Goal: Task Accomplishment & Management: Complete application form

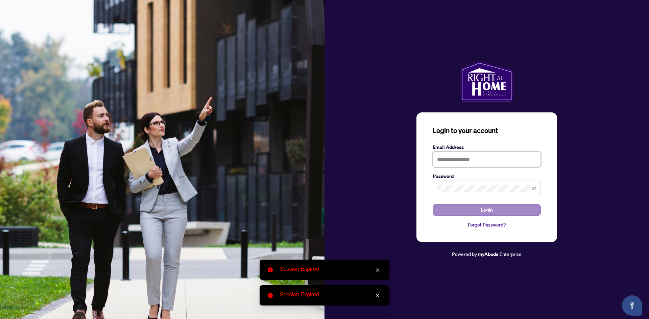
type input "**********"
click at [511, 212] on button "Login" at bounding box center [487, 209] width 108 height 11
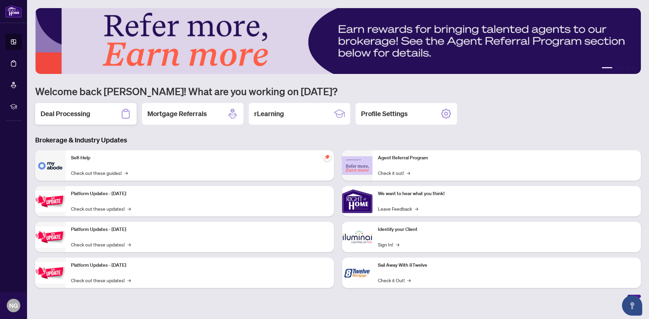
click at [104, 112] on div "Deal Processing" at bounding box center [85, 114] width 101 height 22
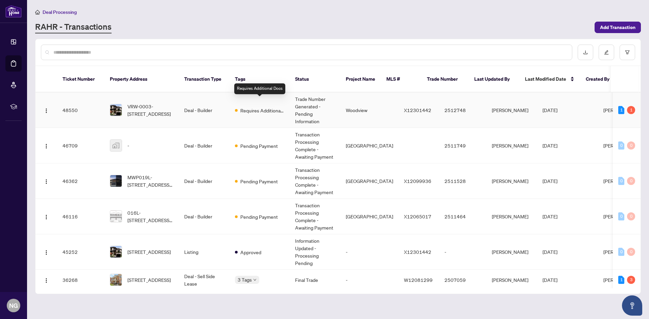
click at [256, 107] on span "Requires Additional Docs" at bounding box center [262, 110] width 44 height 7
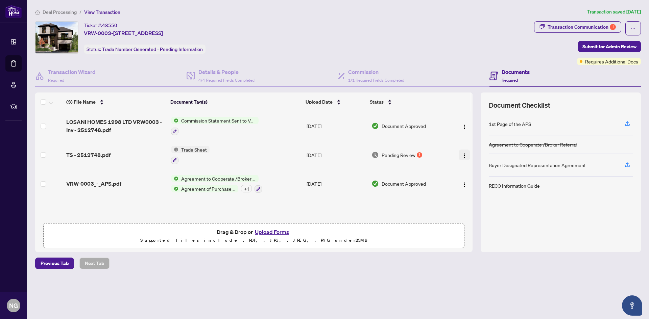
click at [464, 157] on img "button" at bounding box center [464, 155] width 5 height 5
click at [480, 188] on span "Download" at bounding box center [494, 189] width 65 height 7
click at [597, 26] on div "Transaction Communication 1" at bounding box center [582, 27] width 68 height 11
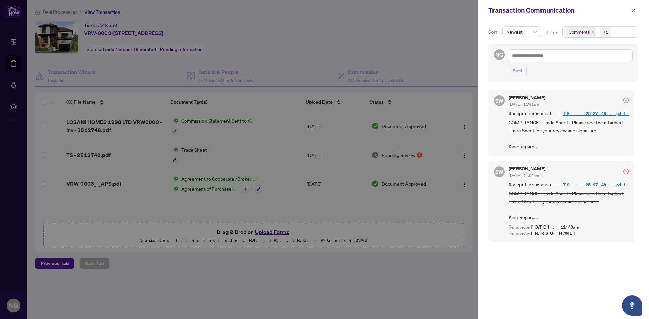
click at [363, 261] on div at bounding box center [324, 159] width 649 height 319
click at [632, 14] on span "button" at bounding box center [633, 10] width 5 height 11
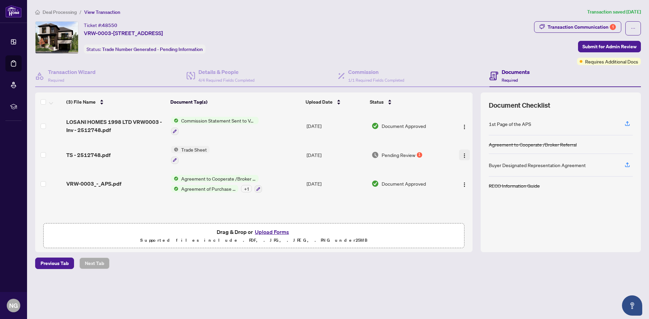
click at [460, 159] on button "button" at bounding box center [464, 155] width 11 height 11
click at [463, 222] on span "Archive" at bounding box center [494, 221] width 65 height 7
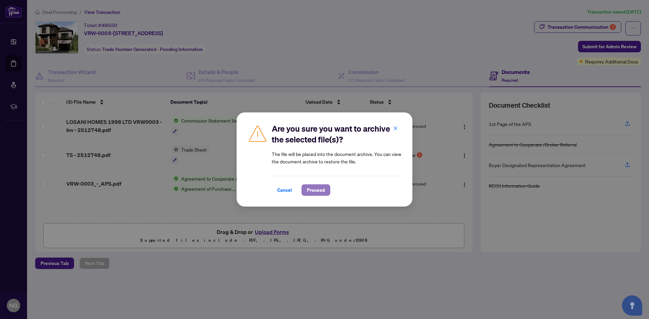
click at [308, 188] on span "Proceed" at bounding box center [316, 190] width 18 height 11
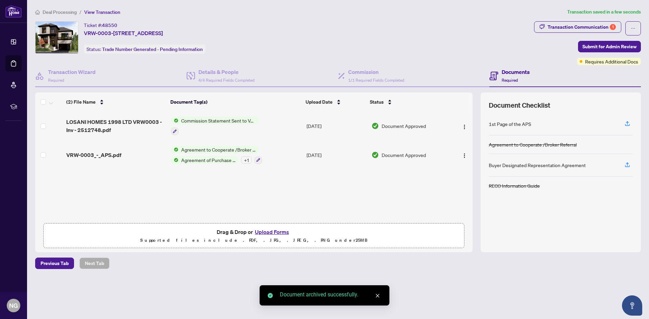
click at [285, 233] on button "Upload Forms" at bounding box center [272, 232] width 38 height 9
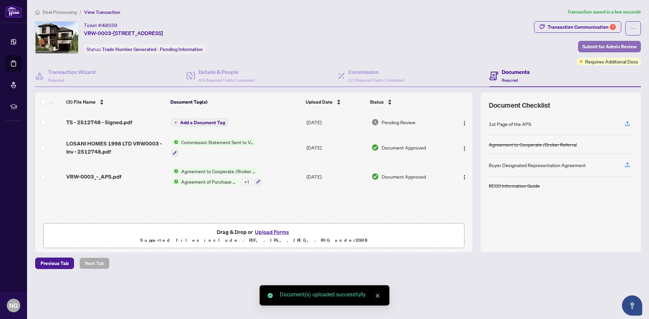
click at [616, 46] on span "Submit for Admin Review" at bounding box center [609, 46] width 54 height 11
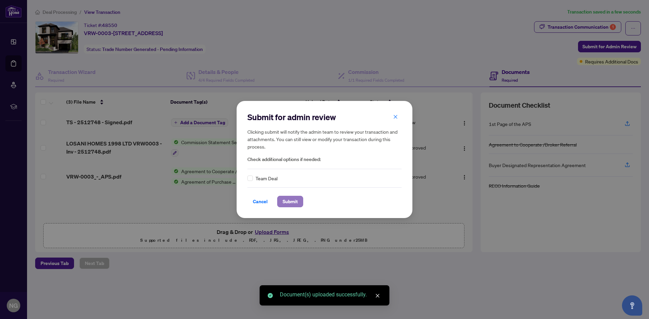
click at [294, 201] on span "Submit" at bounding box center [290, 201] width 15 height 11
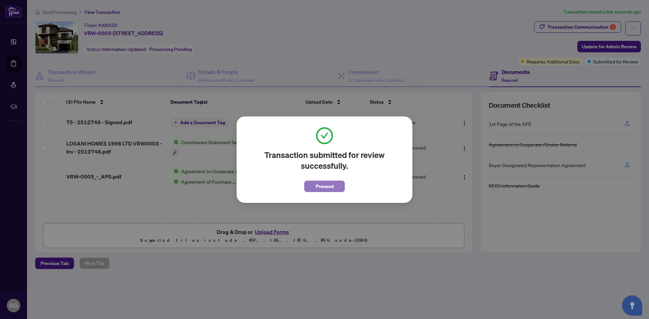
click at [320, 185] on span "Proceed" at bounding box center [325, 186] width 18 height 11
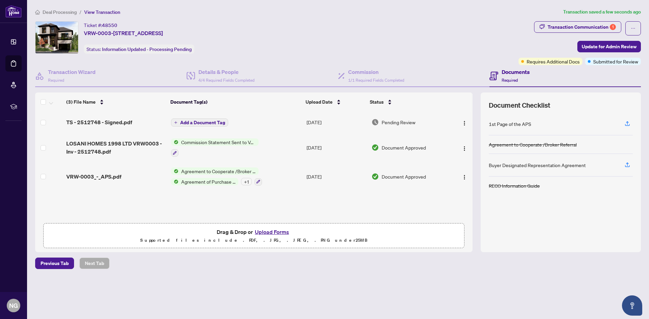
click at [63, 13] on span "Deal Processing" at bounding box center [60, 12] width 34 height 6
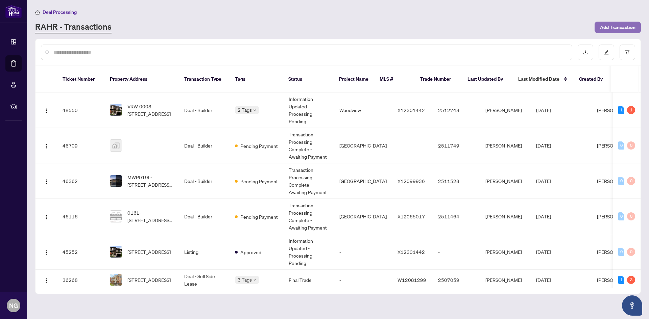
click at [625, 24] on span "Add Transaction" at bounding box center [617, 27] width 35 height 11
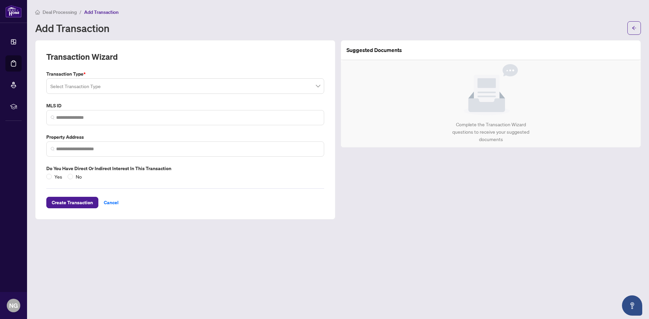
click at [91, 91] on input "search" at bounding box center [182, 87] width 264 height 15
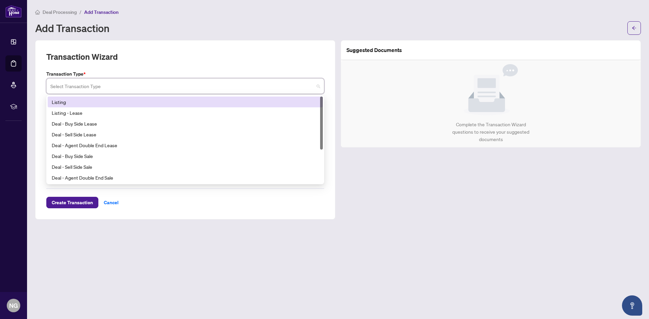
click at [81, 106] on div "Listing" at bounding box center [185, 102] width 275 height 11
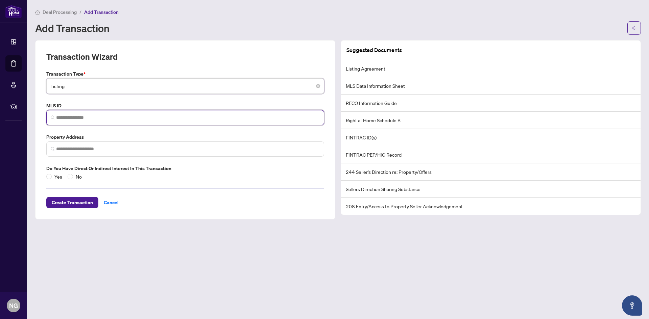
click at [149, 118] on input "search" at bounding box center [188, 117] width 264 height 7
paste input "*********"
click at [97, 118] on input "*********" at bounding box center [188, 117] width 264 height 7
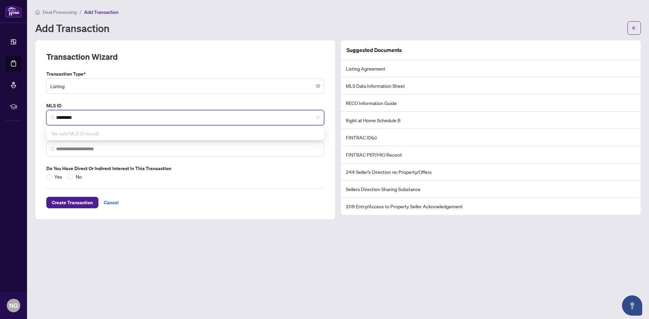
paste input "search"
type input "*********"
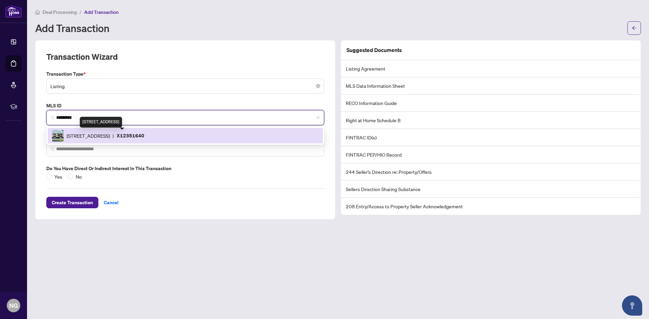
click at [87, 134] on span "[STREET_ADDRESS]" at bounding box center [88, 135] width 43 height 7
type input "**********"
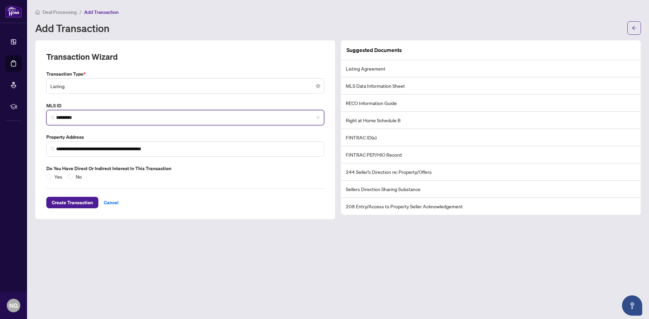
type input "*********"
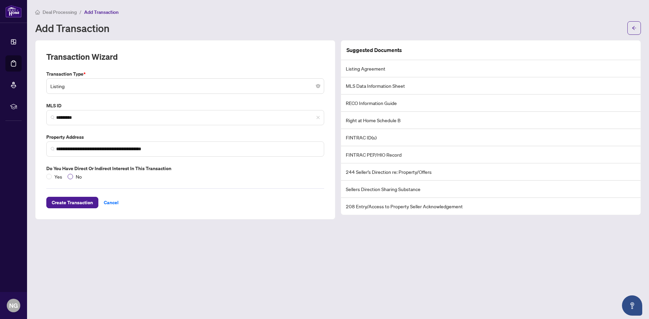
click at [75, 176] on span "No" at bounding box center [78, 176] width 11 height 7
click at [79, 201] on span "Create Transaction" at bounding box center [72, 202] width 41 height 11
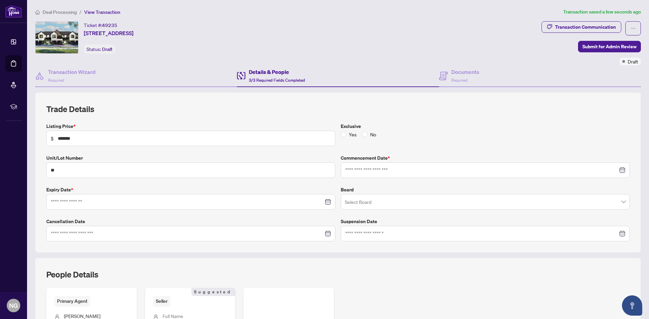
type input "**********"
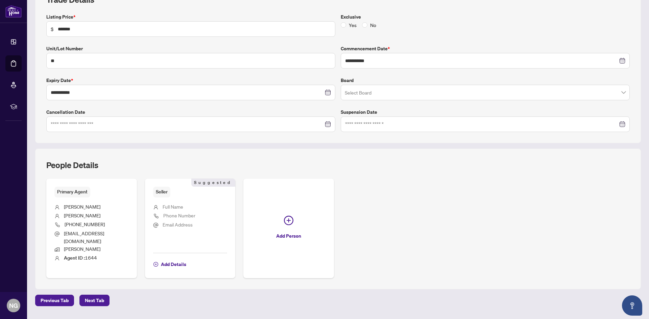
scroll to position [113, 0]
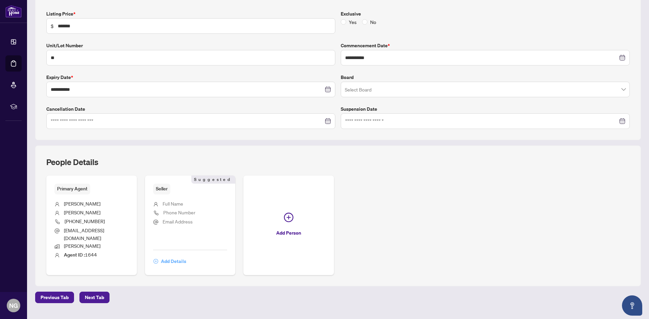
click at [175, 256] on span "Add Details" at bounding box center [173, 261] width 25 height 11
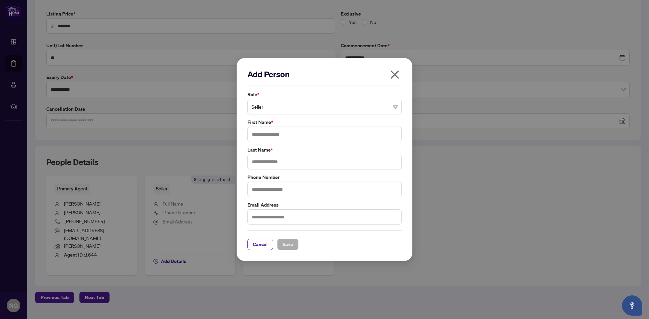
click at [268, 107] on span "Seller" at bounding box center [324, 106] width 146 height 13
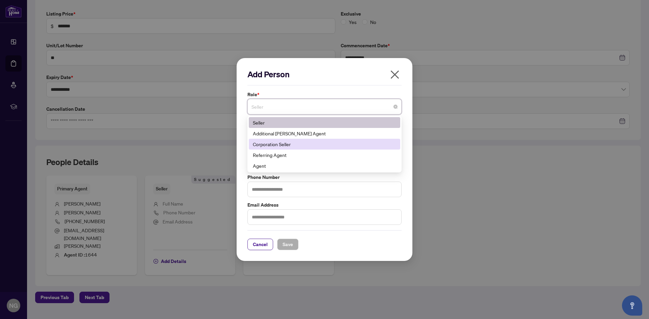
click at [277, 141] on div "Corporation Seller" at bounding box center [324, 144] width 143 height 7
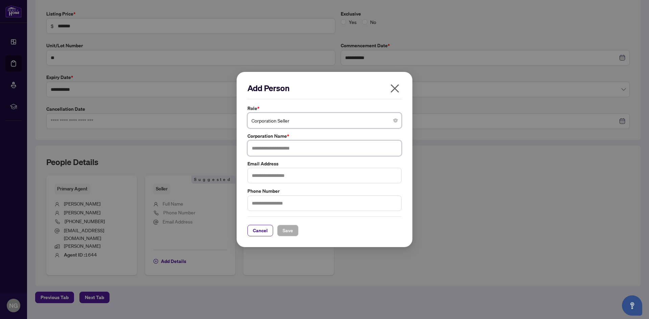
click at [273, 146] on input "text" at bounding box center [324, 149] width 154 height 16
type input "**********"
click at [288, 229] on span "Save" at bounding box center [288, 230] width 10 height 11
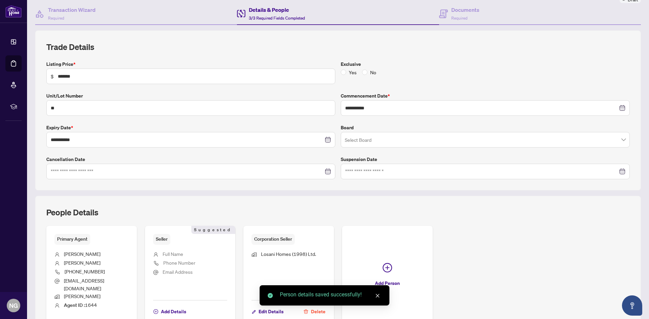
scroll to position [0, 0]
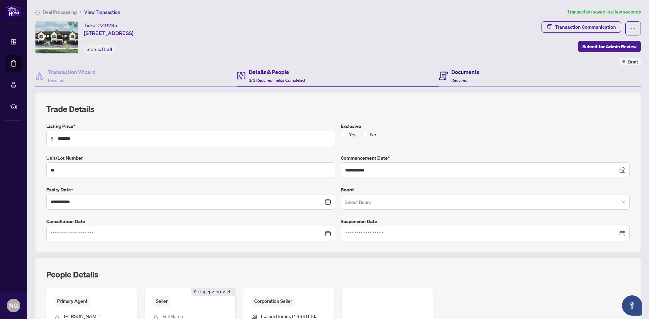
click at [462, 72] on h4 "Documents" at bounding box center [465, 72] width 28 height 8
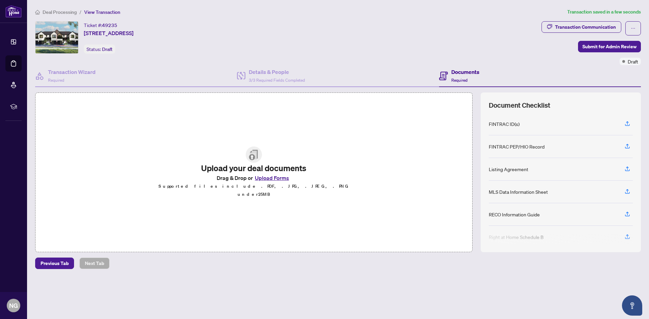
click at [266, 180] on button "Upload Forms" at bounding box center [272, 178] width 38 height 9
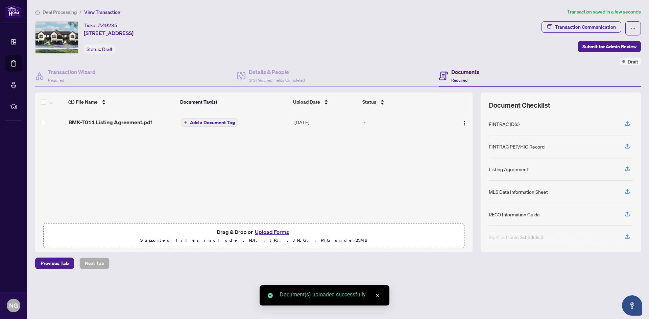
click at [224, 125] on span "Add a Document Tag" at bounding box center [212, 122] width 45 height 5
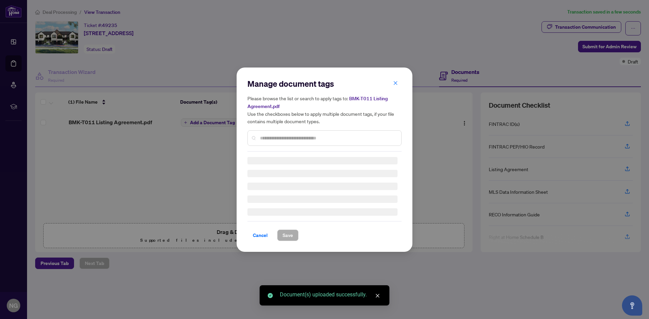
click at [281, 143] on div "Manage document tags Please browse the list or search to apply tags to: BMK-T01…" at bounding box center [324, 159] width 154 height 163
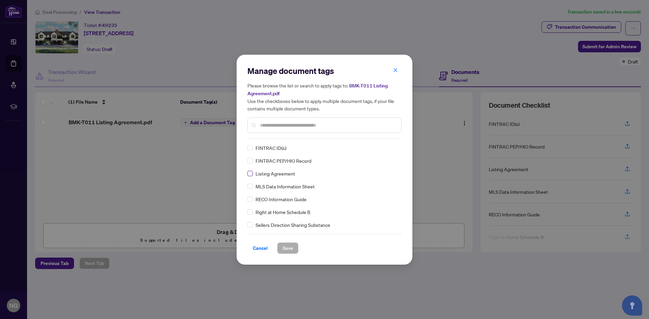
click at [251, 176] on label at bounding box center [249, 173] width 5 height 7
click at [290, 249] on span "Save" at bounding box center [288, 248] width 10 height 11
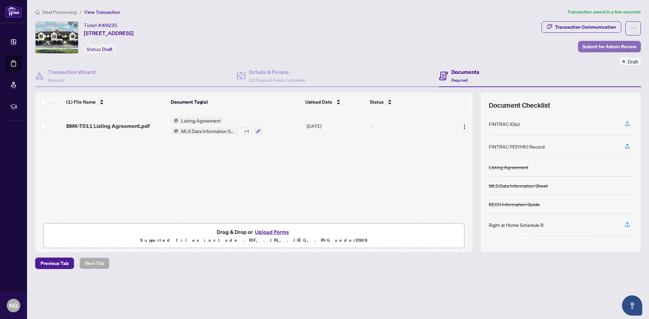
click at [588, 48] on span "Submit for Admin Review" at bounding box center [609, 46] width 54 height 11
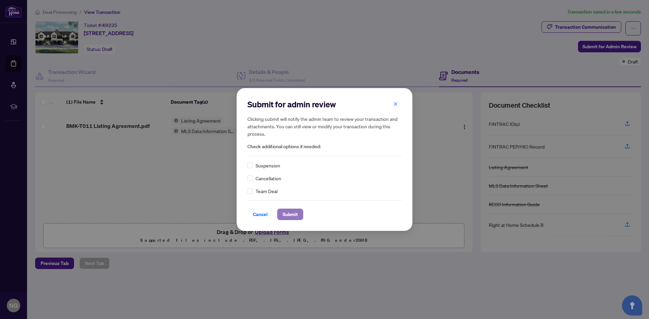
click at [285, 215] on span "Submit" at bounding box center [290, 214] width 15 height 11
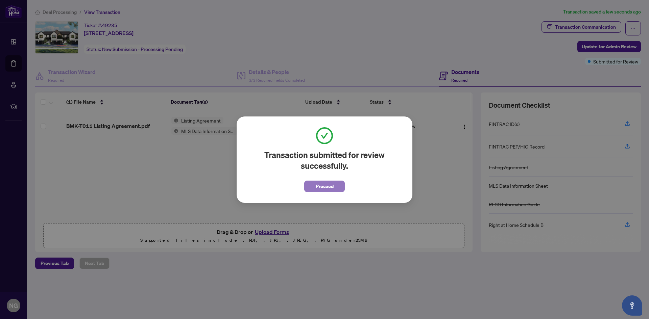
click at [316, 191] on span "Proceed" at bounding box center [325, 186] width 18 height 11
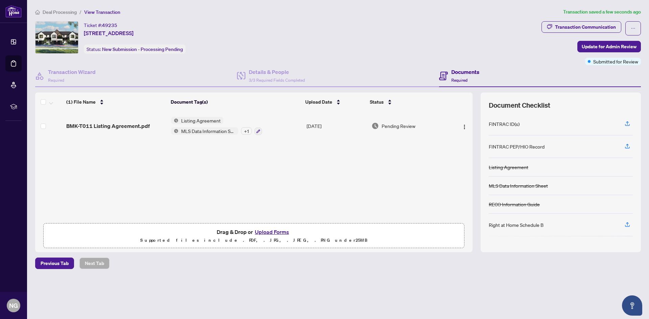
click at [63, 13] on span "Deal Processing" at bounding box center [60, 12] width 34 height 6
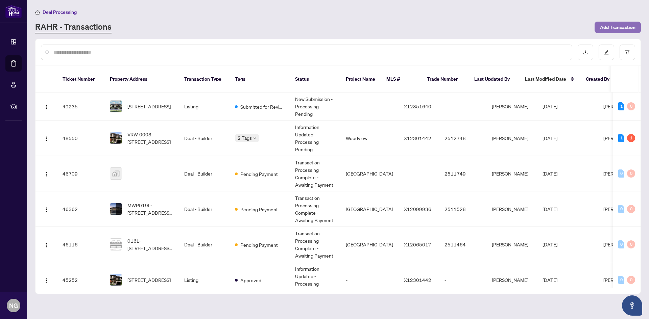
click at [623, 29] on span "Add Transaction" at bounding box center [617, 27] width 35 height 11
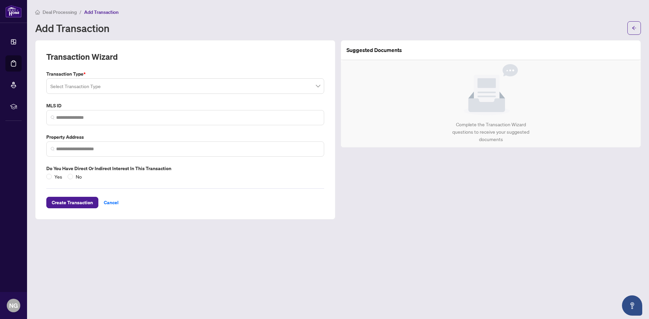
click at [106, 85] on input "search" at bounding box center [182, 87] width 264 height 15
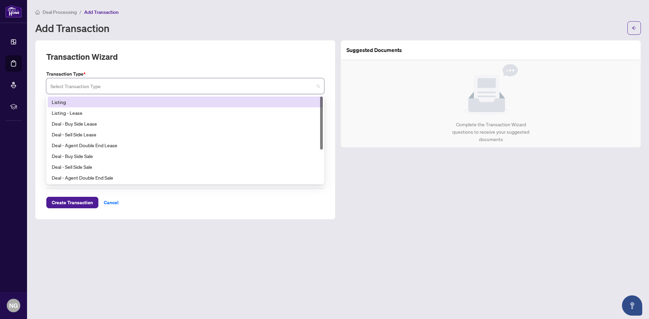
paste input "*********"
type input "*********"
click at [90, 104] on div "Listing" at bounding box center [185, 101] width 267 height 7
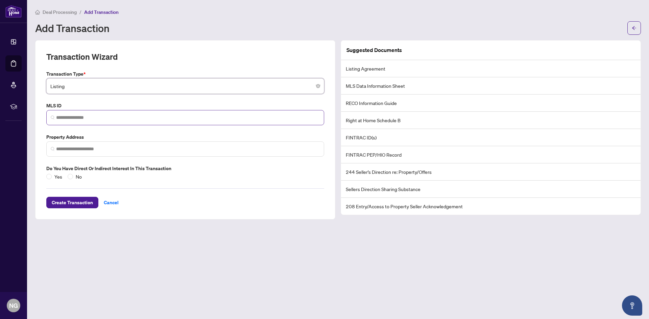
click at [78, 110] on span at bounding box center [185, 117] width 278 height 15
paste input "*********"
type input "*********"
click at [117, 104] on label "MLS ID" at bounding box center [185, 105] width 278 height 7
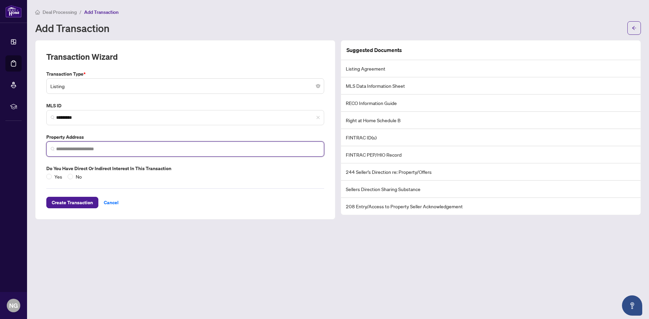
click at [81, 151] on input "search" at bounding box center [188, 149] width 264 height 7
click at [117, 145] on span at bounding box center [185, 149] width 278 height 15
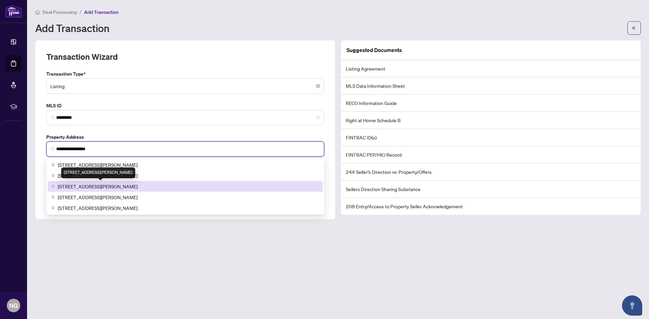
click at [112, 185] on span "[STREET_ADDRESS][PERSON_NAME]" at bounding box center [98, 186] width 80 height 7
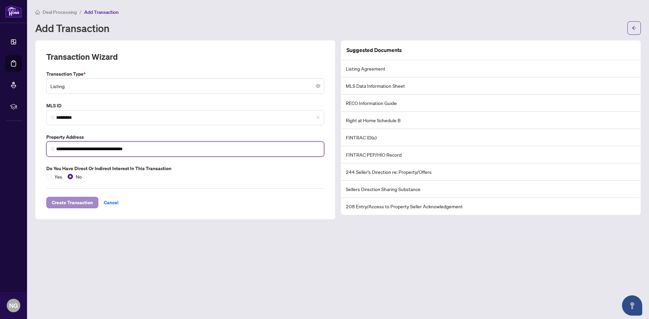
type input "**********"
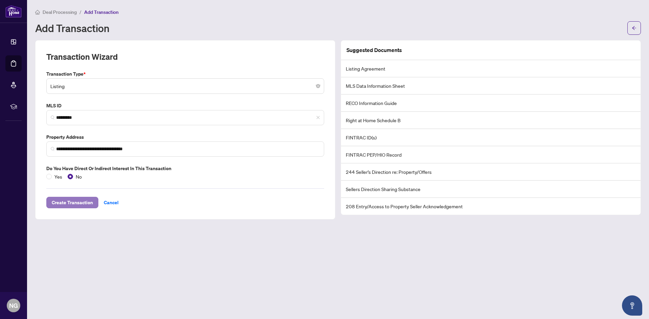
click at [87, 204] on span "Create Transaction" at bounding box center [72, 202] width 41 height 11
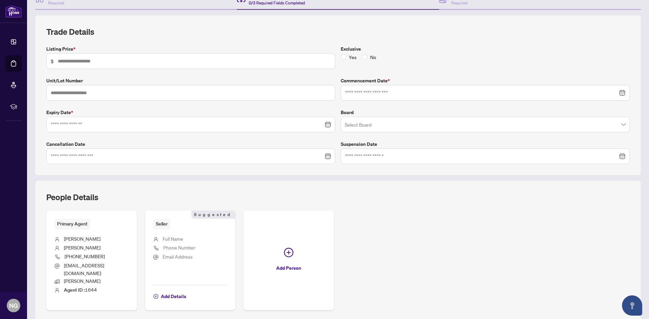
scroll to position [90, 0]
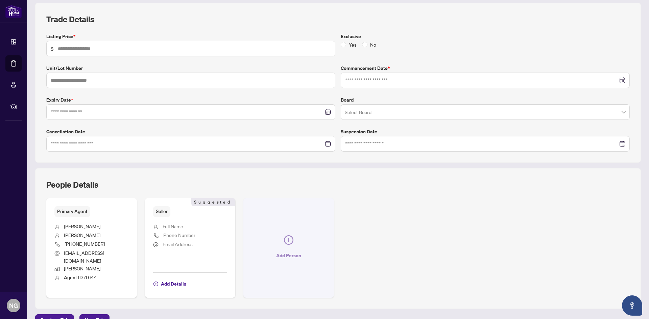
click at [293, 236] on icon "plus-circle" at bounding box center [288, 240] width 9 height 9
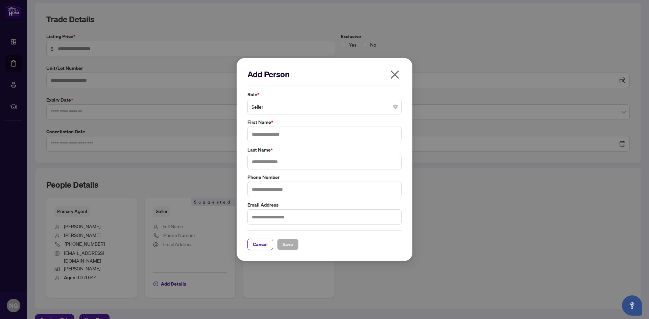
click at [290, 107] on span "Seller" at bounding box center [324, 106] width 146 height 13
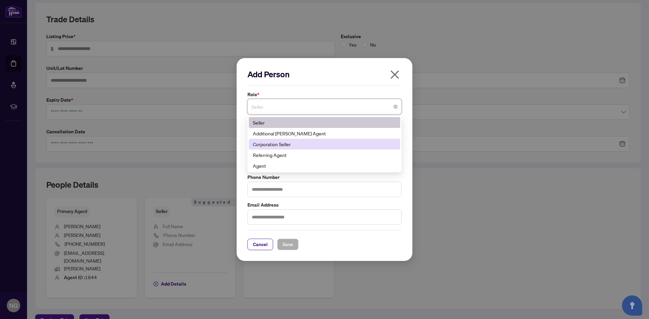
click at [282, 143] on div "Corporation Seller" at bounding box center [324, 144] width 143 height 7
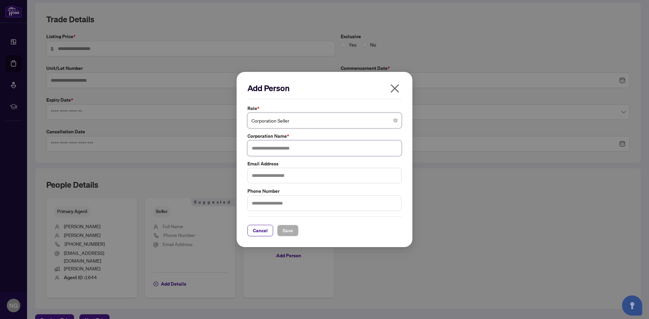
click at [280, 141] on input "text" at bounding box center [324, 149] width 154 height 16
type input "**********"
click at [280, 227] on button "Save" at bounding box center [287, 230] width 21 height 11
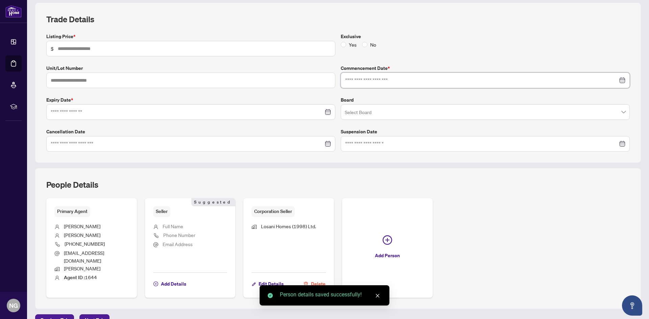
click at [356, 79] on input at bounding box center [481, 80] width 273 height 7
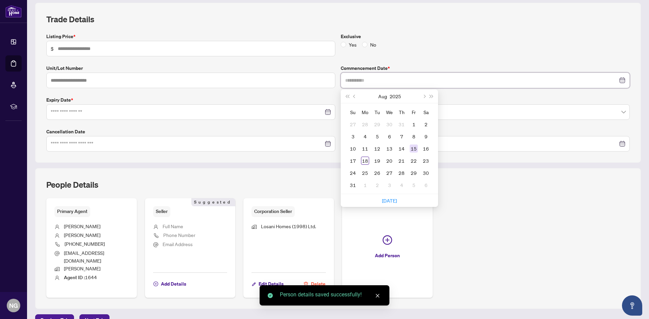
type input "**********"
click at [412, 152] on div "15" at bounding box center [414, 149] width 8 height 8
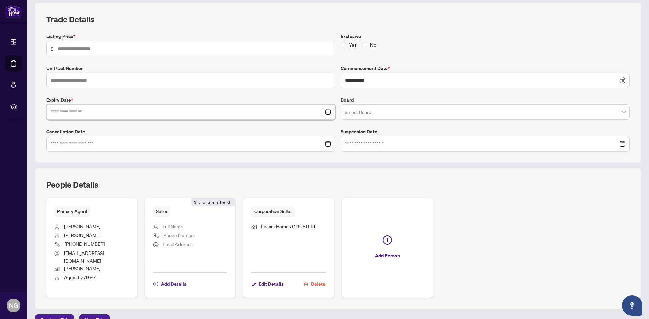
click at [266, 116] on input at bounding box center [187, 111] width 273 height 7
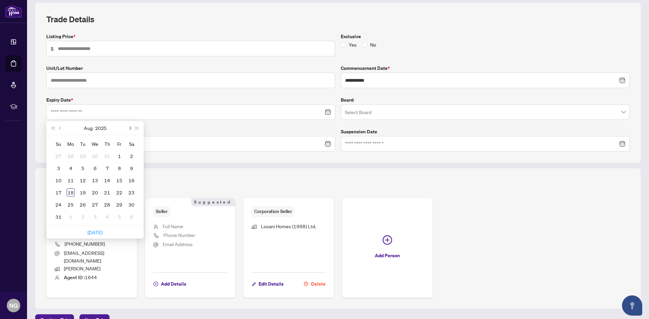
click at [129, 131] on button "Next month (PageDown)" at bounding box center [129, 128] width 7 height 14
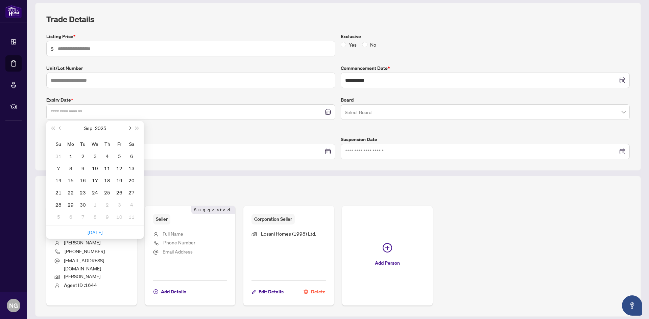
click at [129, 131] on button "Next month (PageDown)" at bounding box center [129, 128] width 7 height 14
type input "**********"
click at [132, 129] on button "Next month (PageDown)" at bounding box center [129, 128] width 7 height 14
type input "**********"
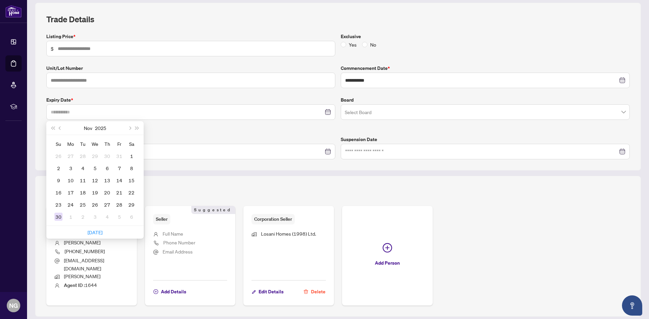
click at [57, 216] on div "30" at bounding box center [58, 217] width 8 height 8
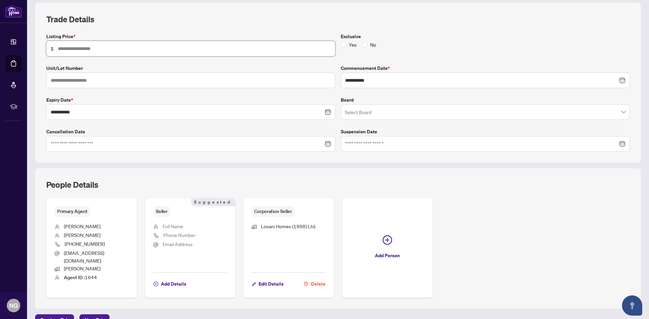
click at [282, 46] on input "text" at bounding box center [194, 48] width 273 height 7
type input "*******"
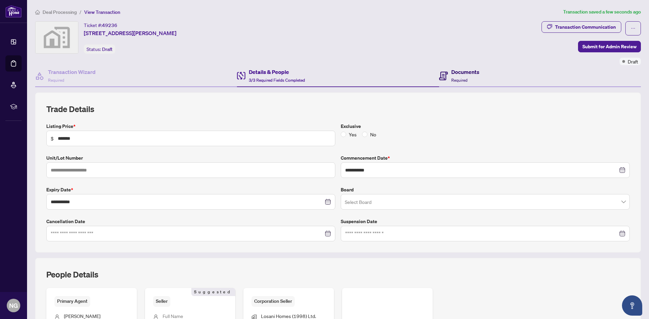
click at [467, 75] on h4 "Documents" at bounding box center [465, 72] width 28 height 8
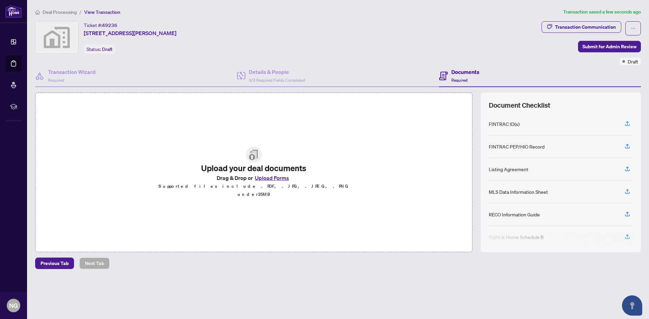
click at [266, 183] on button "Upload Forms" at bounding box center [272, 178] width 38 height 9
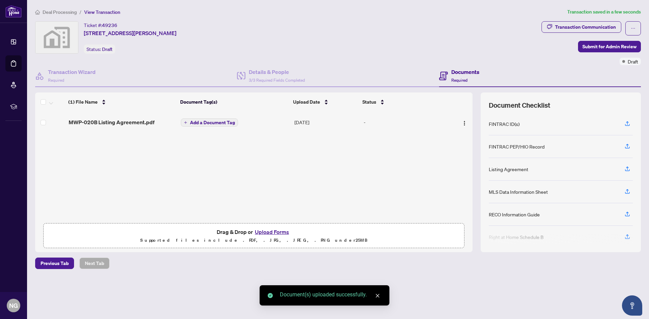
click at [217, 122] on span "Add a Document Tag" at bounding box center [212, 122] width 45 height 5
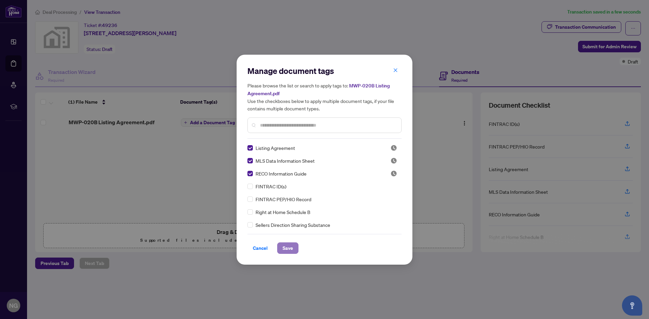
click at [285, 245] on span "Save" at bounding box center [288, 248] width 10 height 11
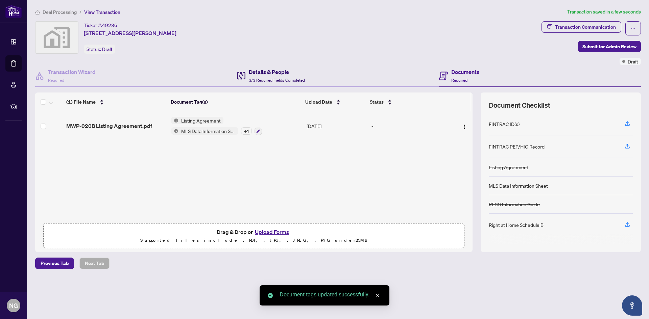
click at [296, 75] on h4 "Details & People" at bounding box center [277, 72] width 56 height 8
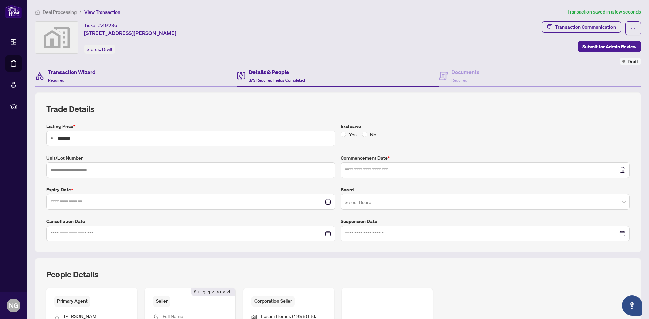
type input "**********"
click at [63, 82] on span "Required" at bounding box center [56, 80] width 16 height 5
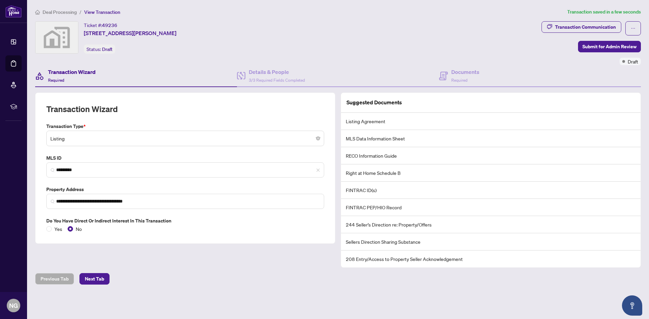
click at [69, 11] on span "Deal Processing" at bounding box center [60, 12] width 34 height 6
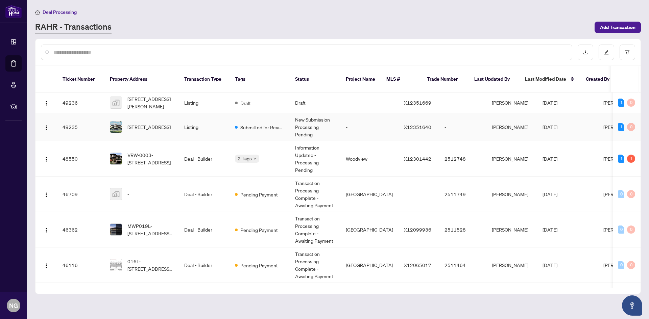
click at [77, 117] on td "49235" at bounding box center [80, 127] width 47 height 28
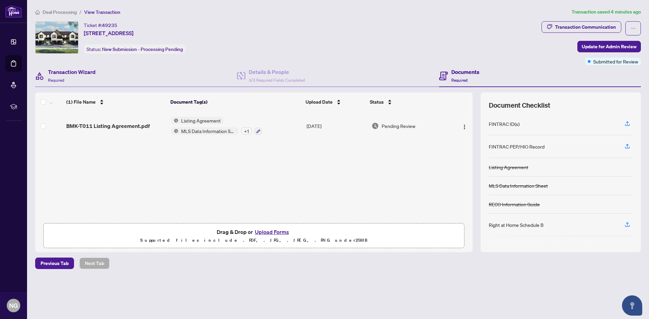
click at [117, 70] on div "Transaction Wizard Required" at bounding box center [136, 76] width 202 height 22
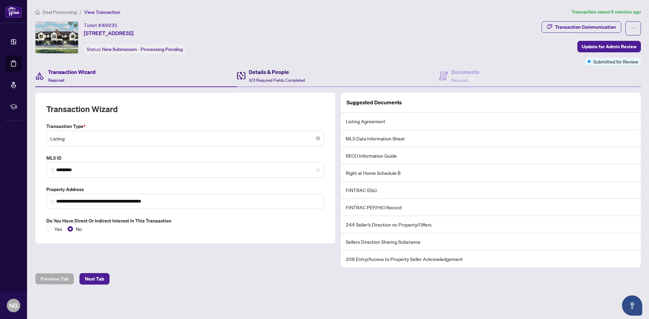
click at [275, 71] on h4 "Details & People" at bounding box center [277, 72] width 56 height 8
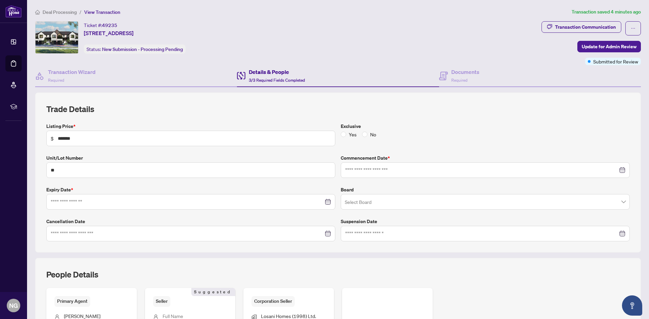
type input "**********"
click at [64, 13] on span "Deal Processing" at bounding box center [60, 12] width 34 height 6
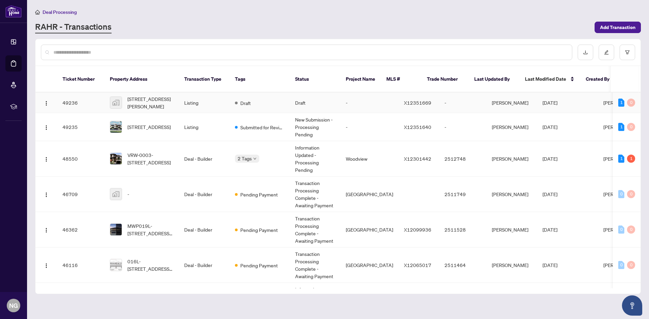
click at [77, 93] on td "49236" at bounding box center [80, 103] width 47 height 21
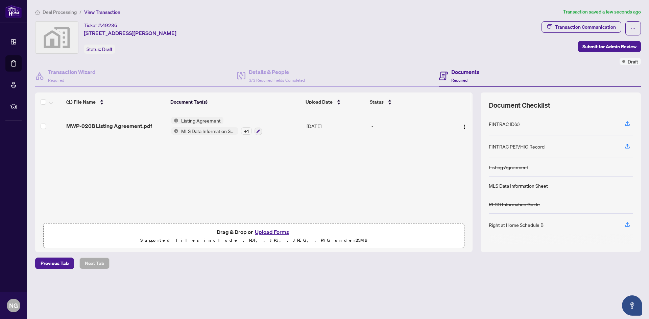
click at [469, 75] on h4 "Documents" at bounding box center [465, 72] width 28 height 8
click at [468, 73] on h4 "Documents" at bounding box center [465, 72] width 28 height 8
click at [587, 46] on span "Submit for Admin Review" at bounding box center [609, 46] width 54 height 11
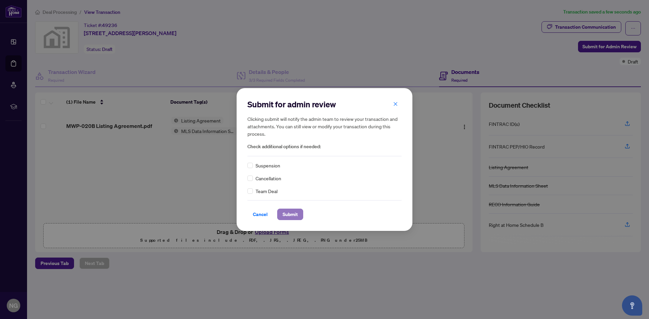
click at [289, 217] on span "Submit" at bounding box center [290, 214] width 15 height 11
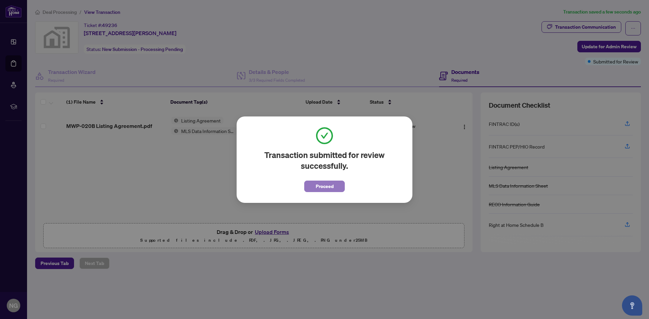
click at [332, 186] on span "Proceed" at bounding box center [325, 186] width 18 height 11
